Goal: Check status: Check status

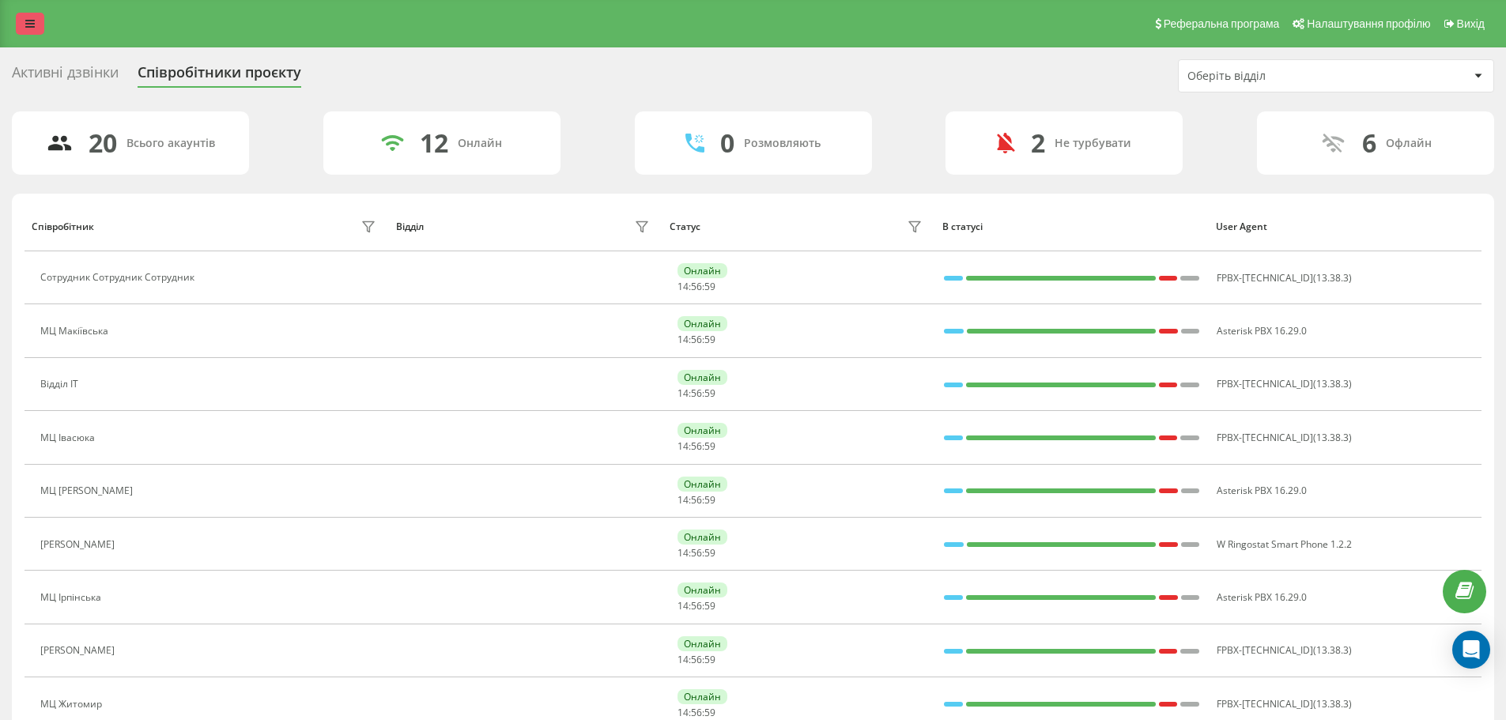
click at [21, 20] on link at bounding box center [30, 24] width 28 height 22
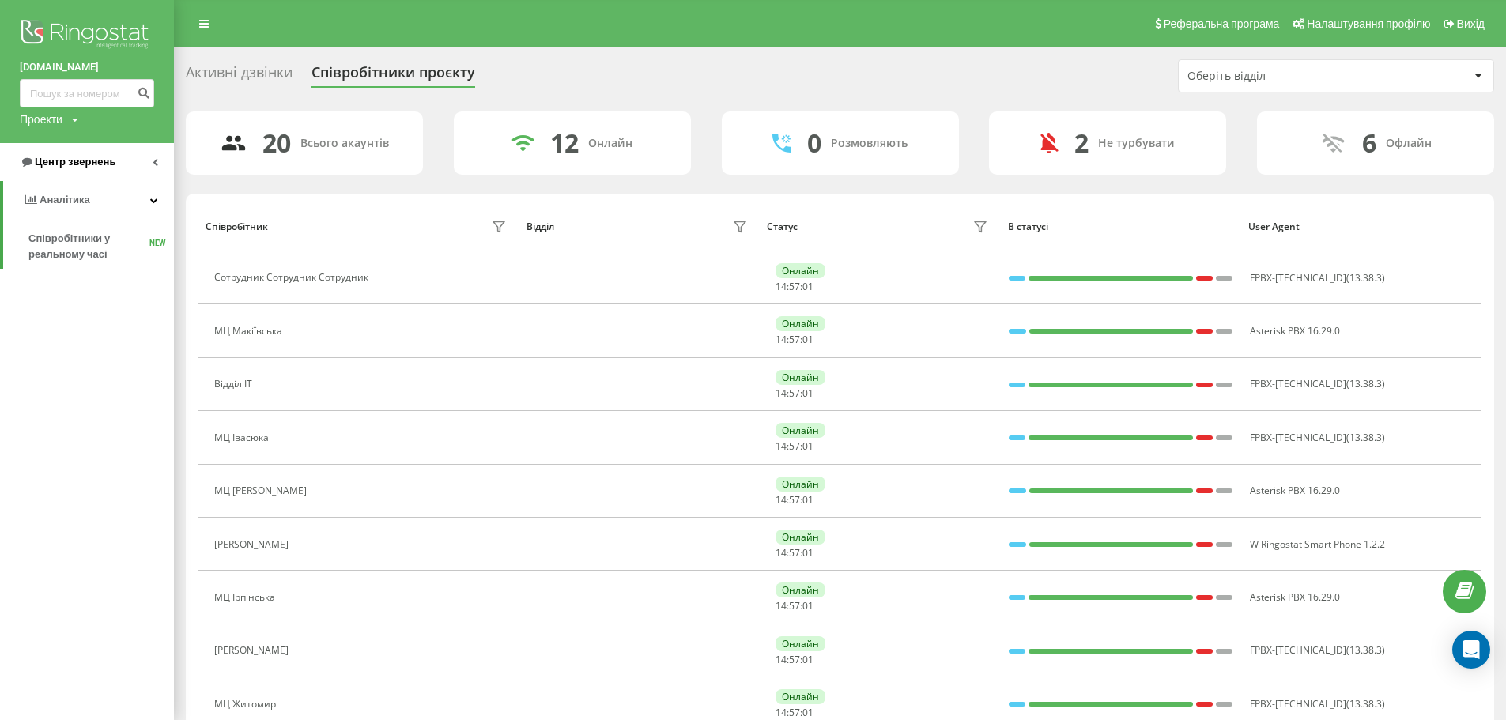
click at [147, 175] on link "Центр звернень" at bounding box center [87, 162] width 174 height 38
click at [130, 259] on span "Звіт про пропущені необроблені дзвінки" at bounding box center [97, 266] width 138 height 32
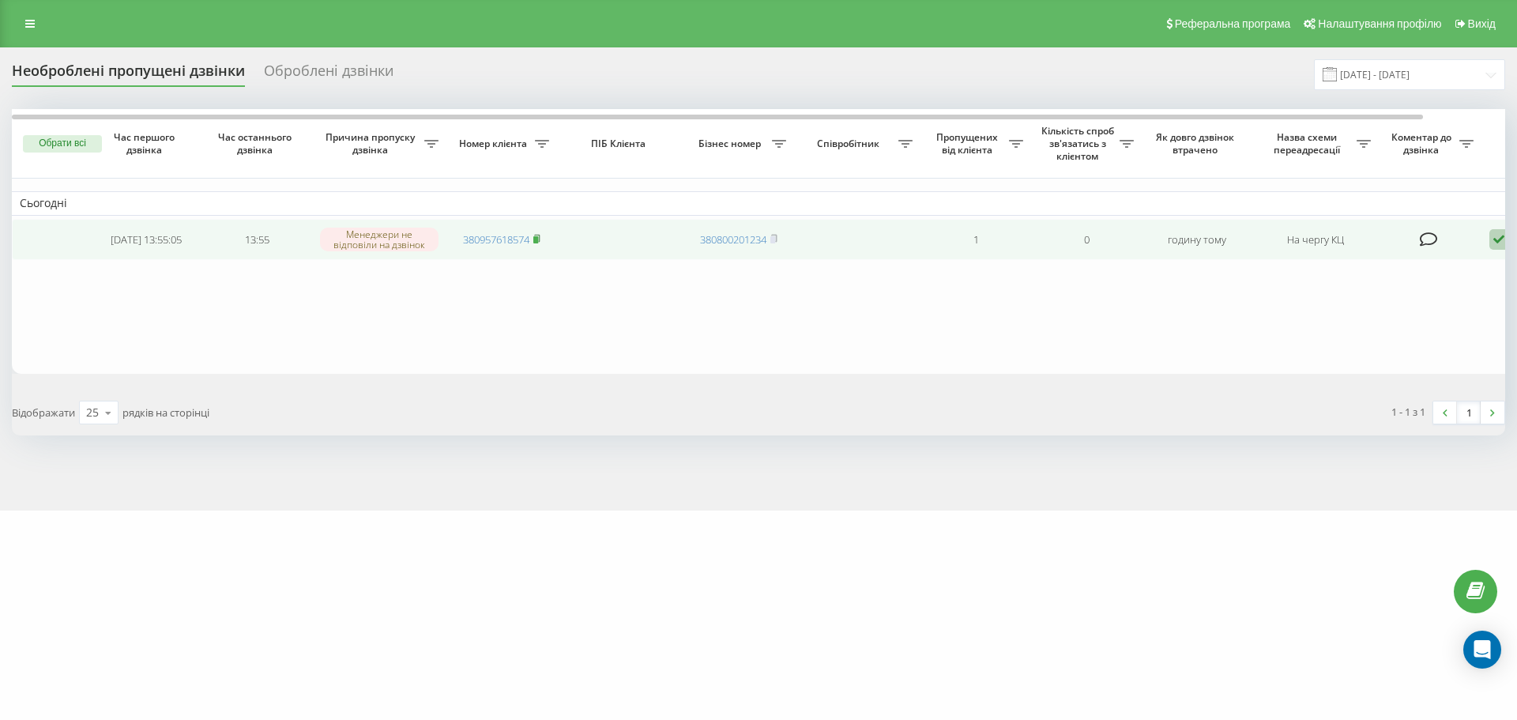
click at [541, 242] on icon at bounding box center [536, 238] width 7 height 9
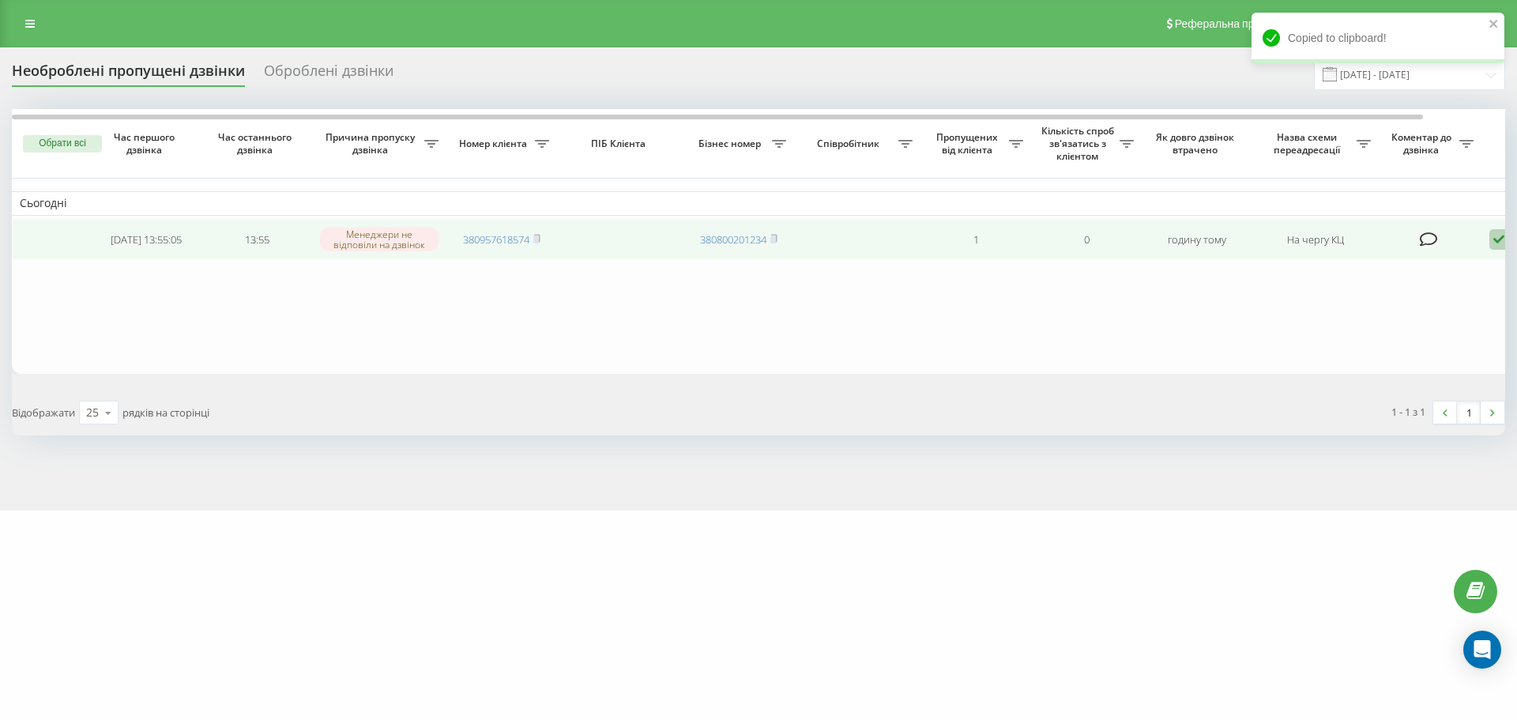
click at [1497, 239] on icon at bounding box center [1499, 239] width 19 height 21
